Goal: Task Accomplishment & Management: Use online tool/utility

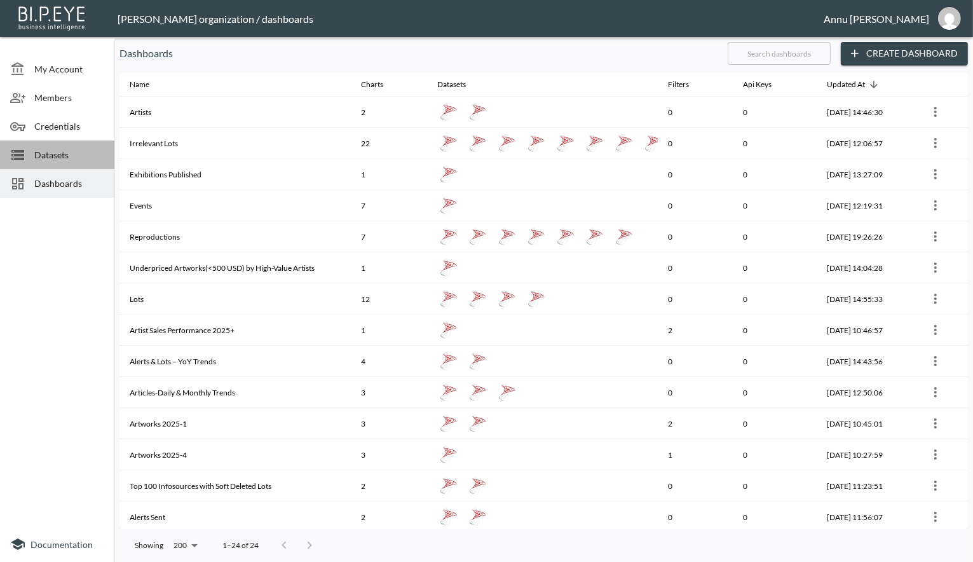
click at [77, 153] on span "Datasets" at bounding box center [69, 154] width 70 height 13
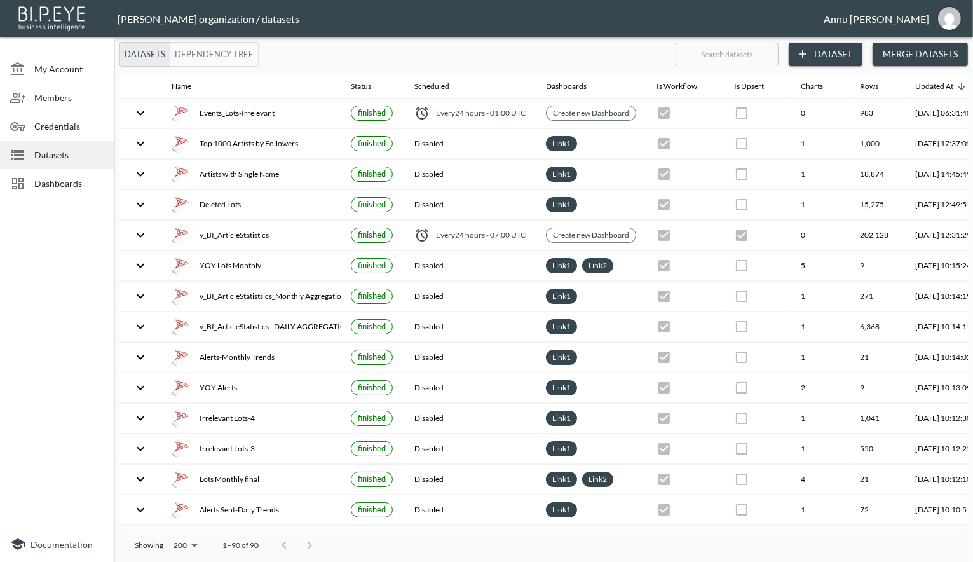
click at [824, 43] on button "Dataset" at bounding box center [826, 55] width 74 height 24
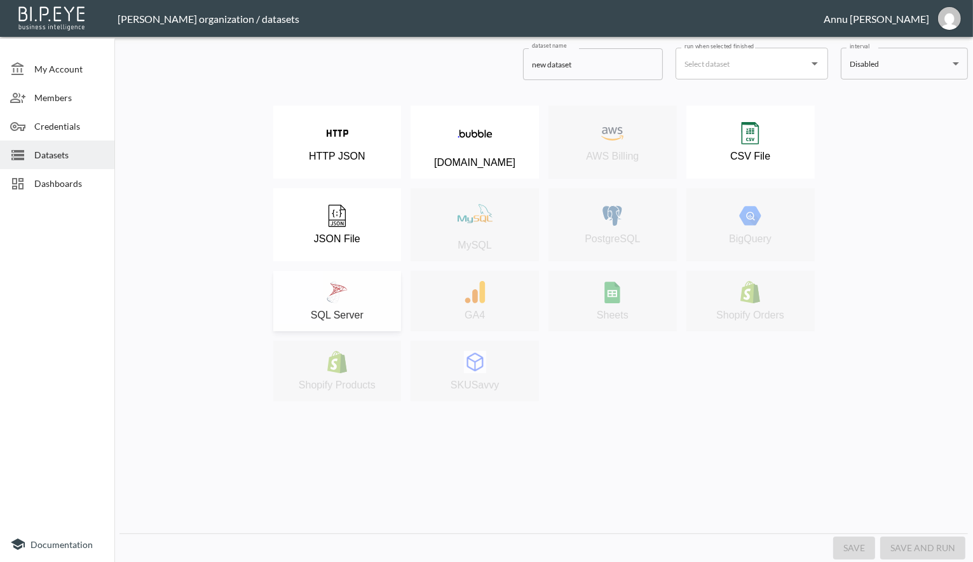
click at [349, 296] on div "SQL Server" at bounding box center [338, 301] width 116 height 40
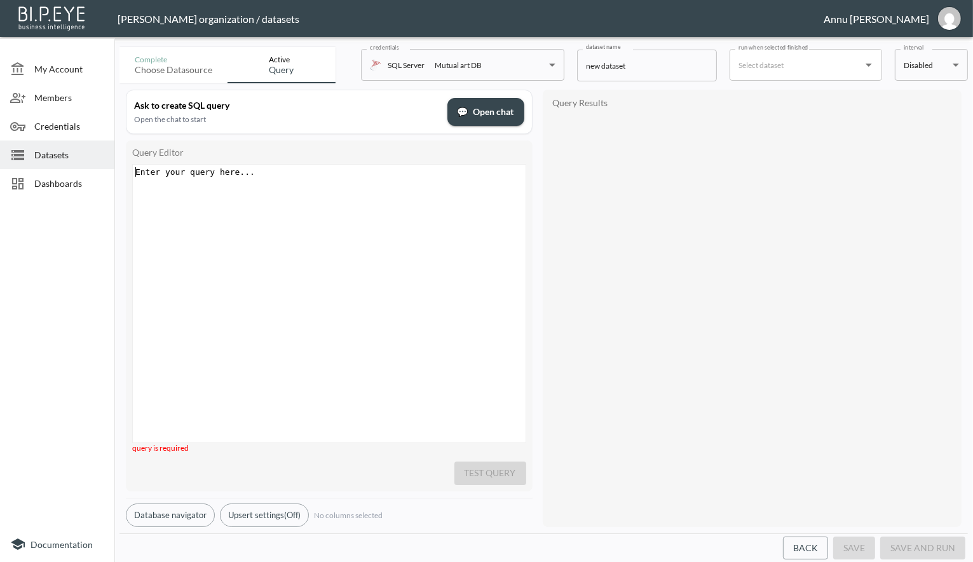
click at [313, 182] on div "Enter your query here... ​ x ​" at bounding box center [345, 320] width 425 height 310
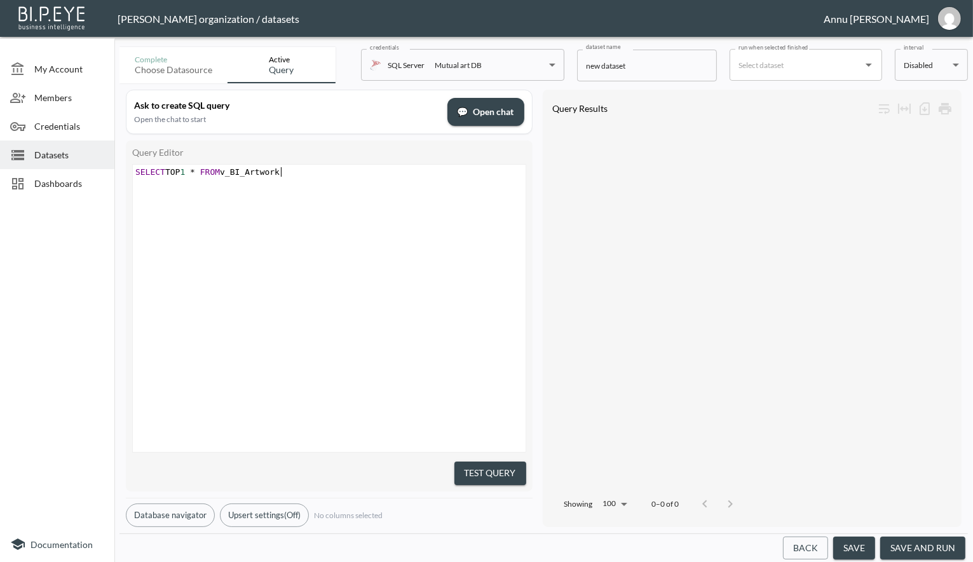
scroll to position [0, 147]
type textarea "SELECT TOP 1 * FROM v_BI_Artwork"
click at [467, 467] on button "Test Query" at bounding box center [491, 474] width 72 height 24
click at [185, 167] on span "1" at bounding box center [182, 172] width 5 height 10
click at [192, 179] on div "​ x SELECT TOP 1 * FROM v_BI_Artwork" at bounding box center [345, 324] width 425 height 319
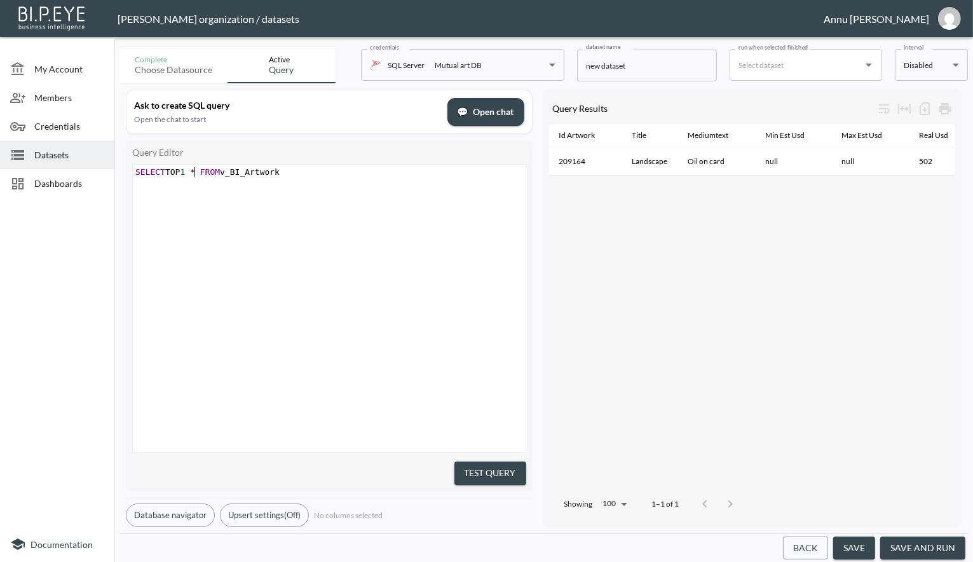
click at [193, 174] on span "SELECT TOP 1 * FROM v_BI_Artwork" at bounding box center [207, 172] width 144 height 10
type textarea "0"
click at [490, 474] on button "Test Query" at bounding box center [491, 474] width 72 height 24
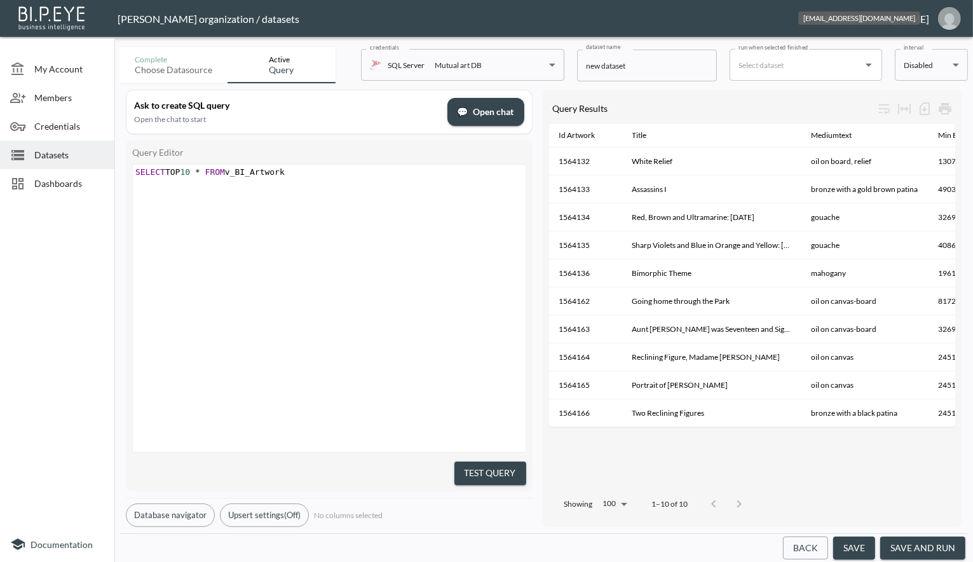
click at [955, 13] on img "annu@mutualart.com" at bounding box center [949, 18] width 23 height 23
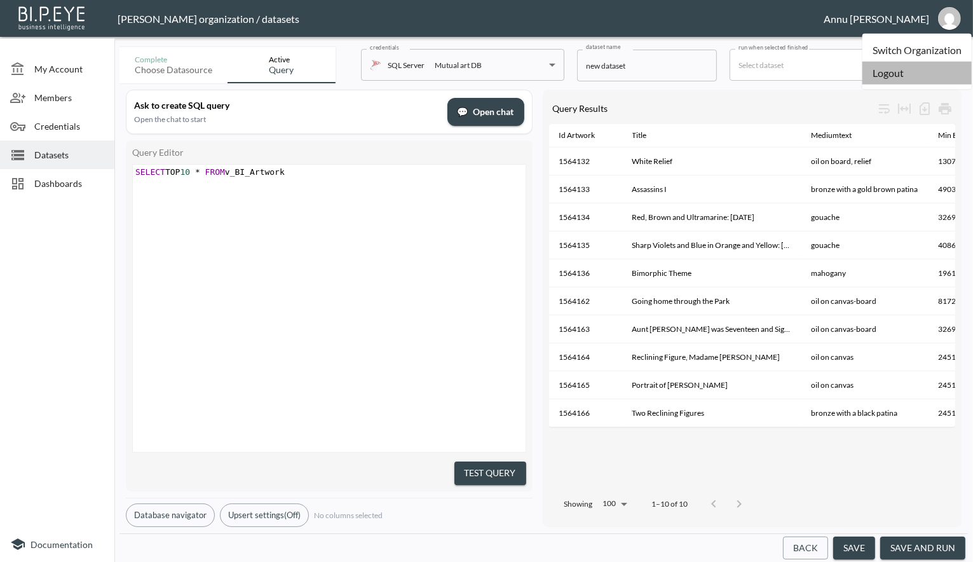
click at [892, 68] on li "Logout" at bounding box center [917, 73] width 109 height 23
